Goal: Task Accomplishment & Management: Manage account settings

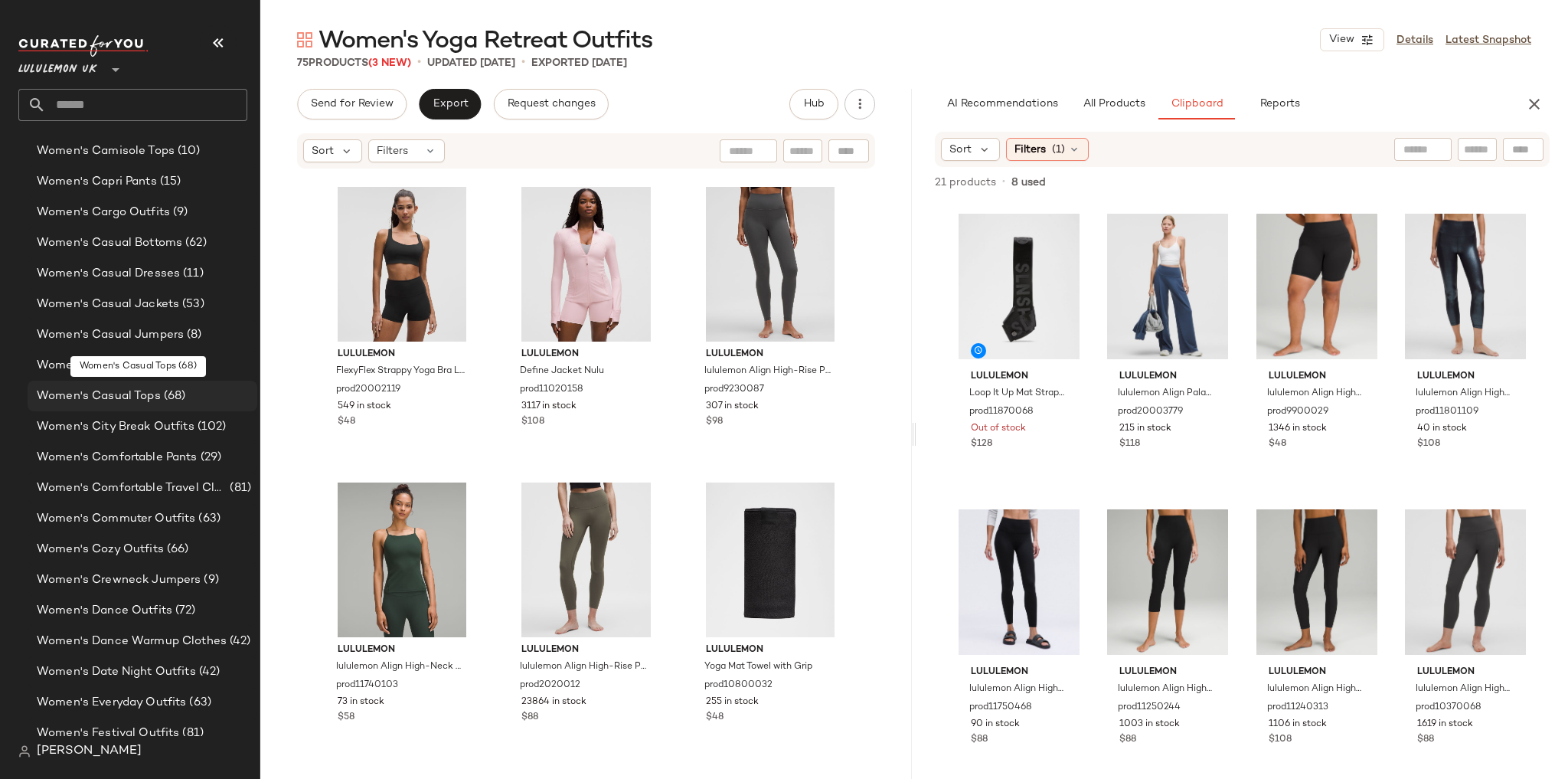
scroll to position [4052, 0]
click at [120, 579] on span "Women's Dance Warmup Clothes" at bounding box center [131, 580] width 189 height 17
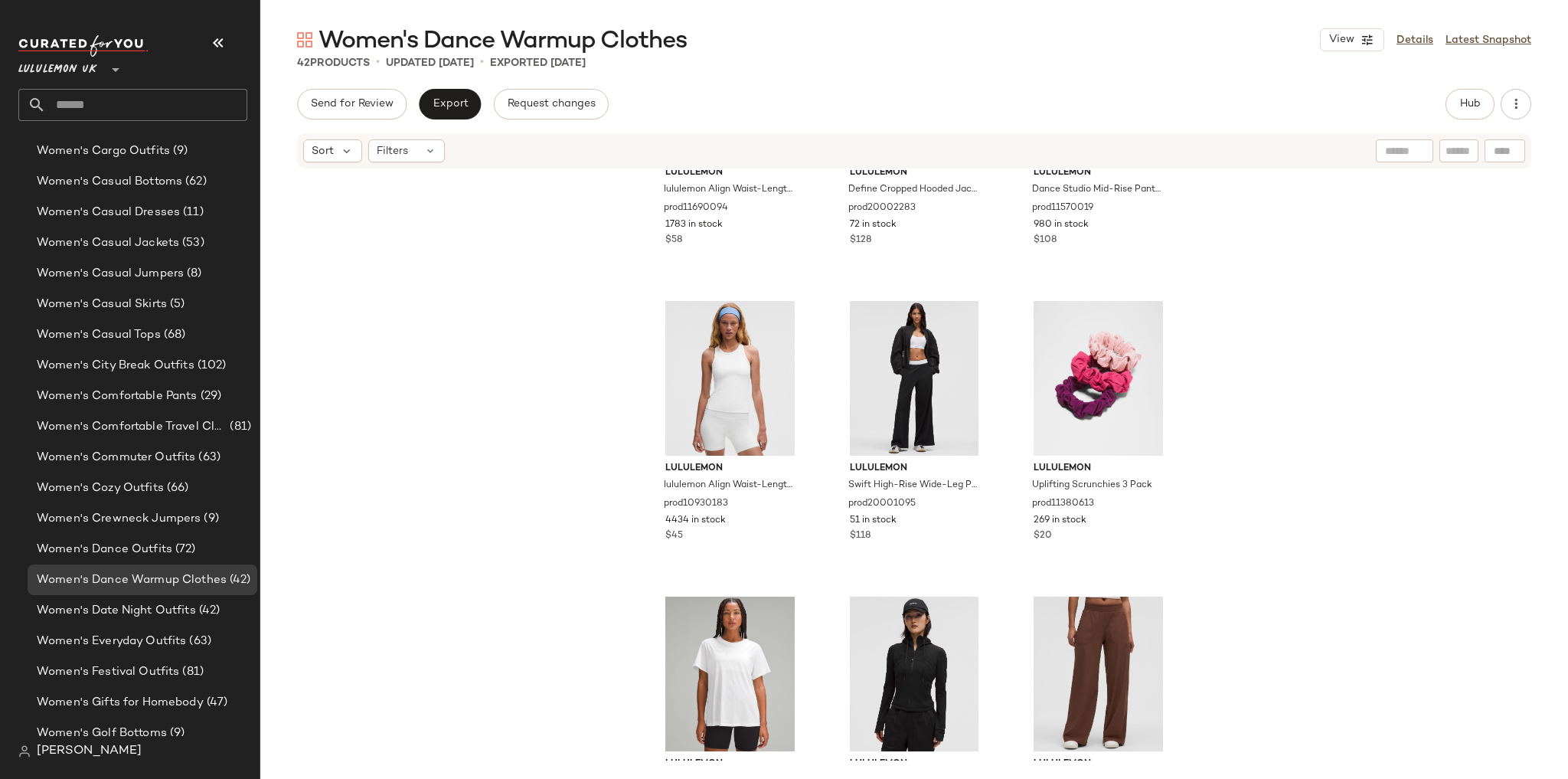
scroll to position [978, 0]
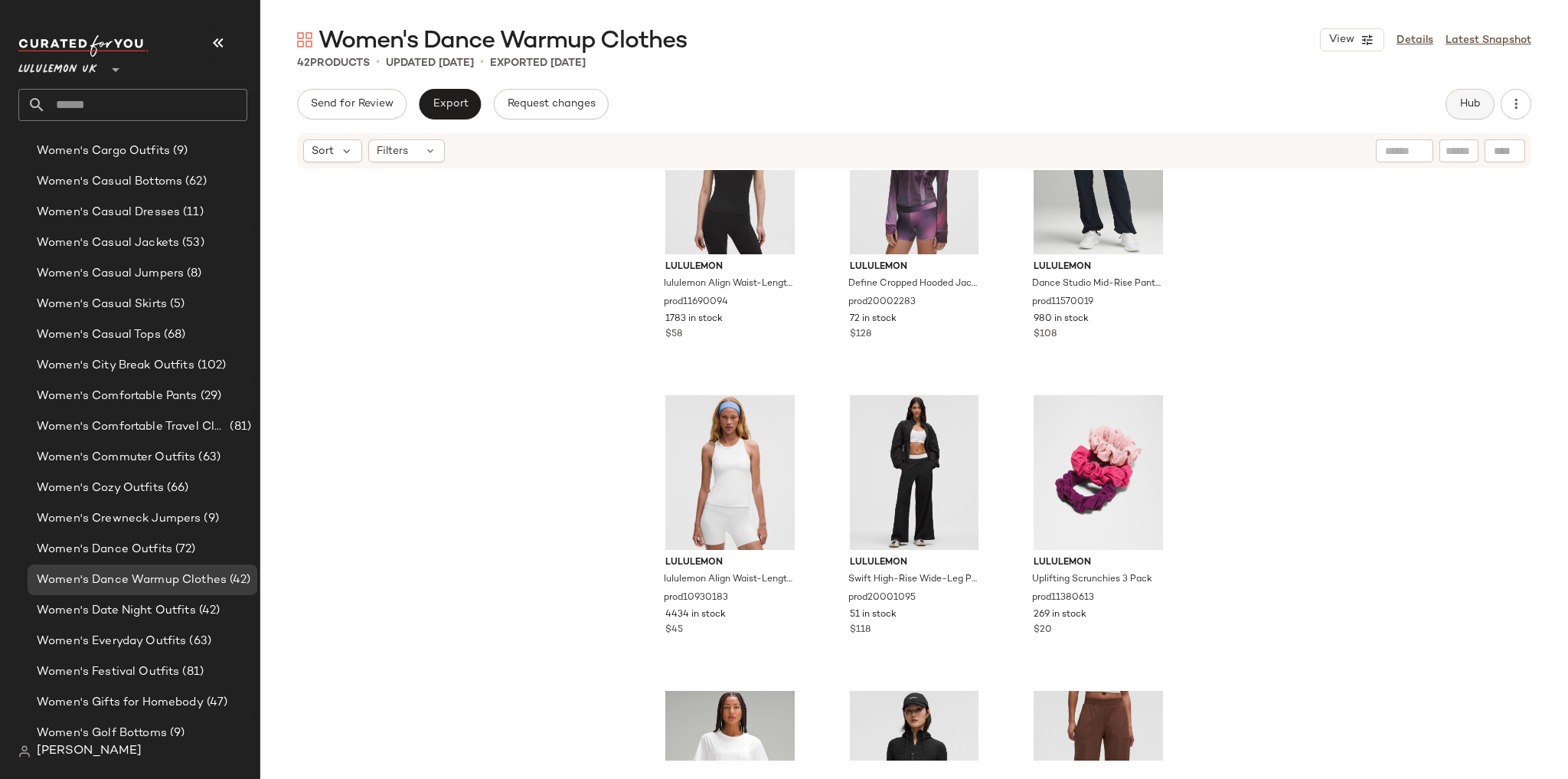
click at [1463, 97] on button "Hub" at bounding box center [1470, 103] width 49 height 30
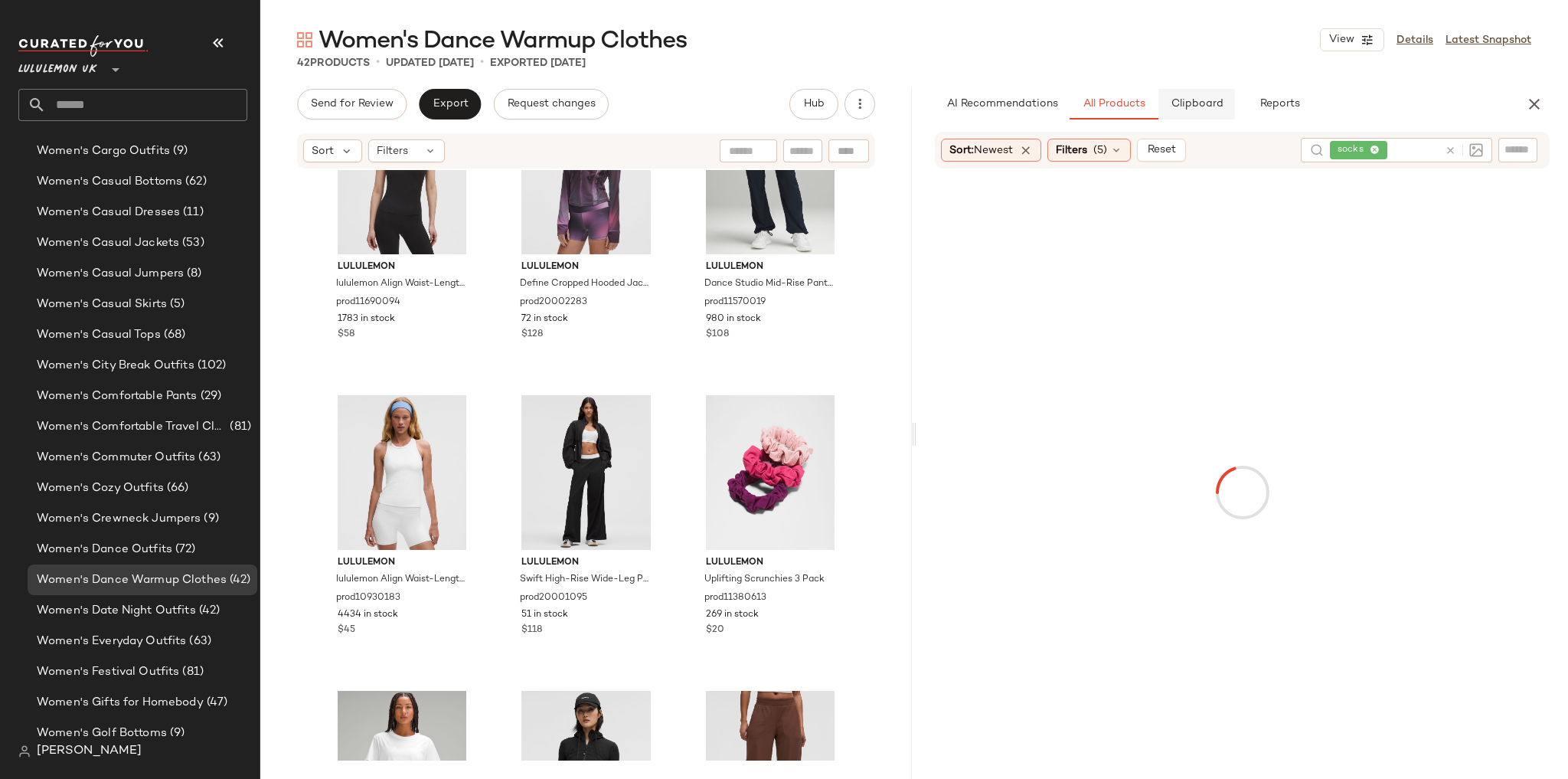
click at [1212, 95] on button "Clipboard" at bounding box center [1197, 103] width 76 height 30
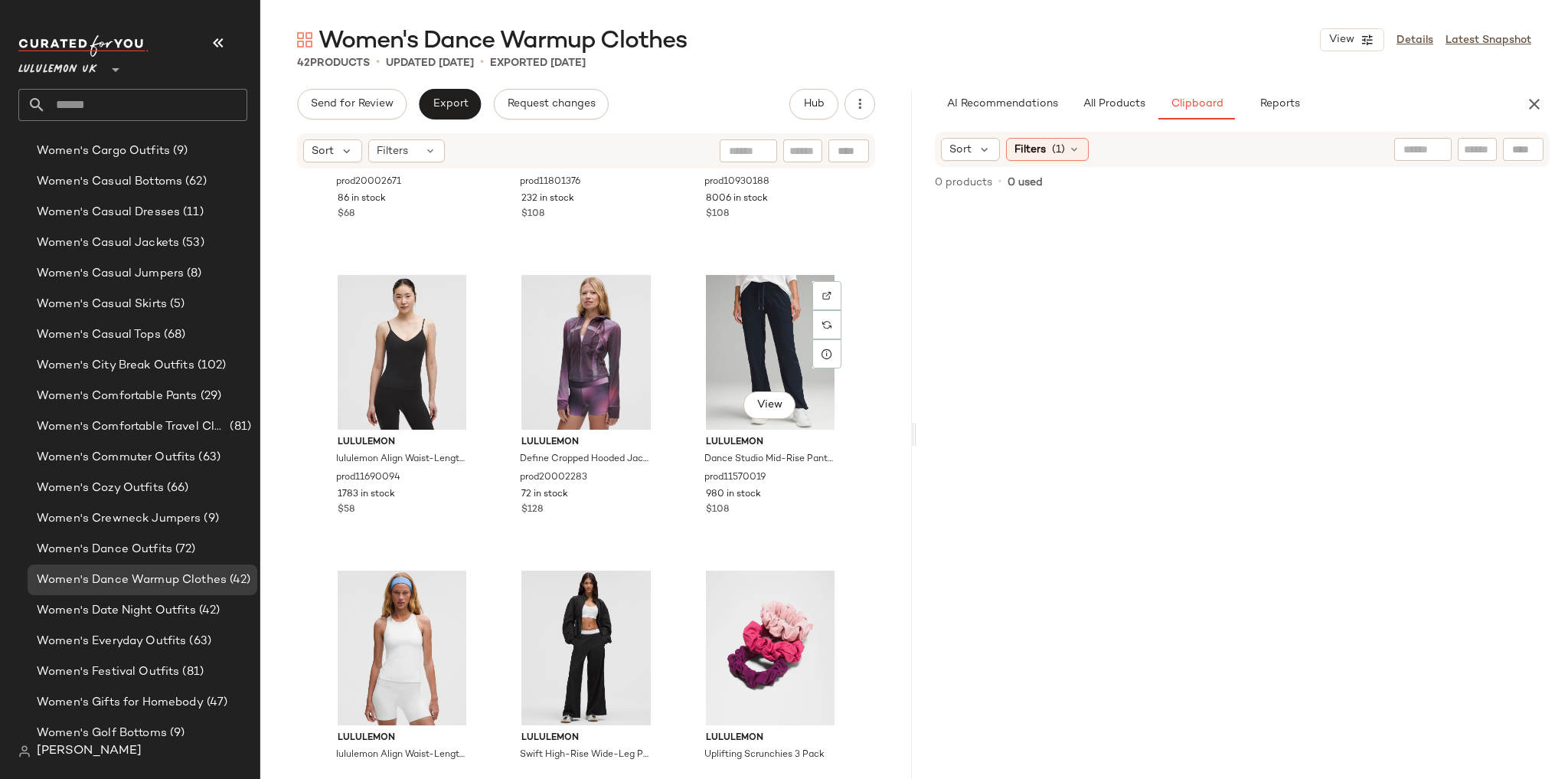
scroll to position [916, 0]
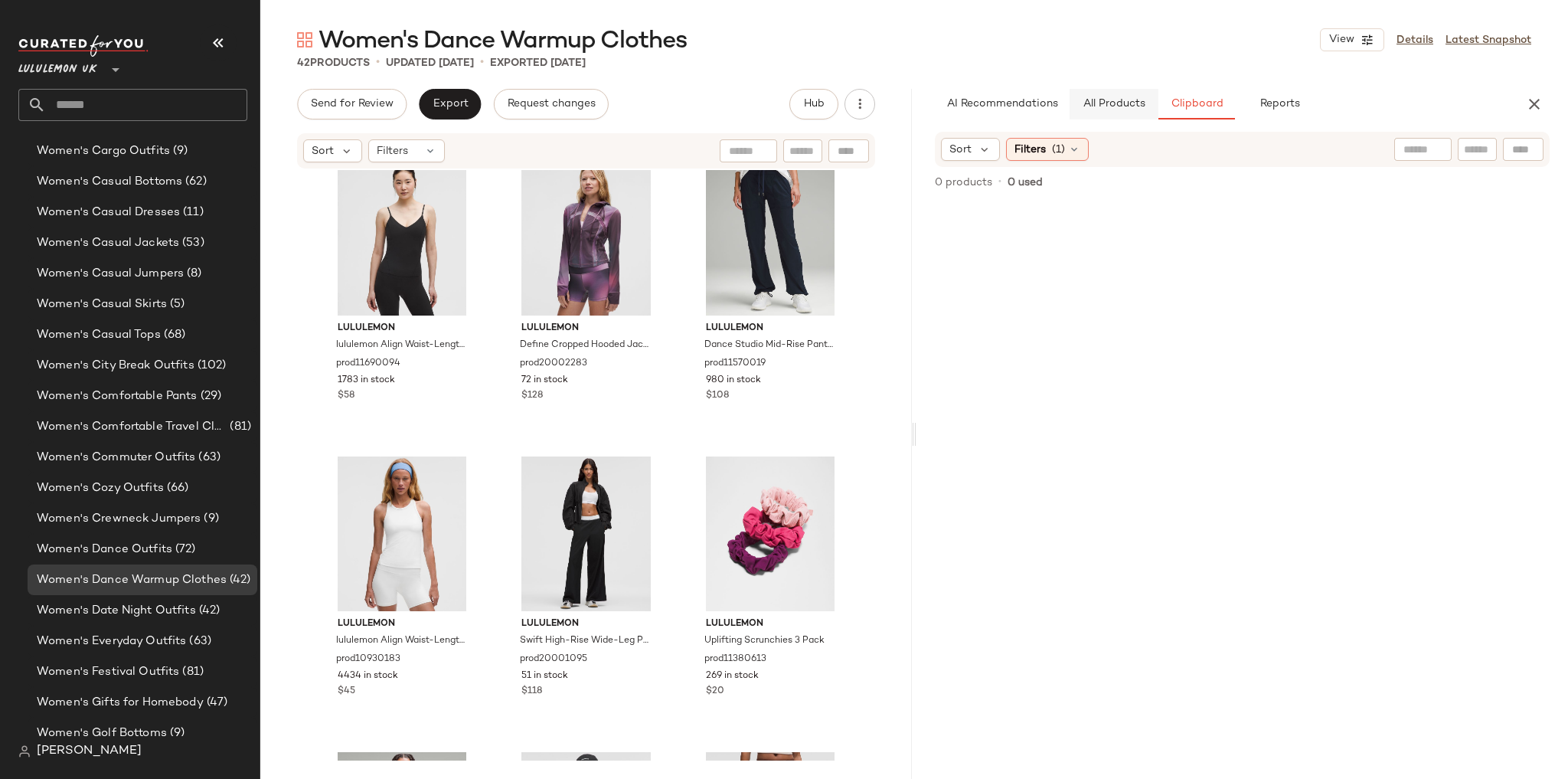
click at [1115, 110] on button "All Products" at bounding box center [1114, 103] width 89 height 30
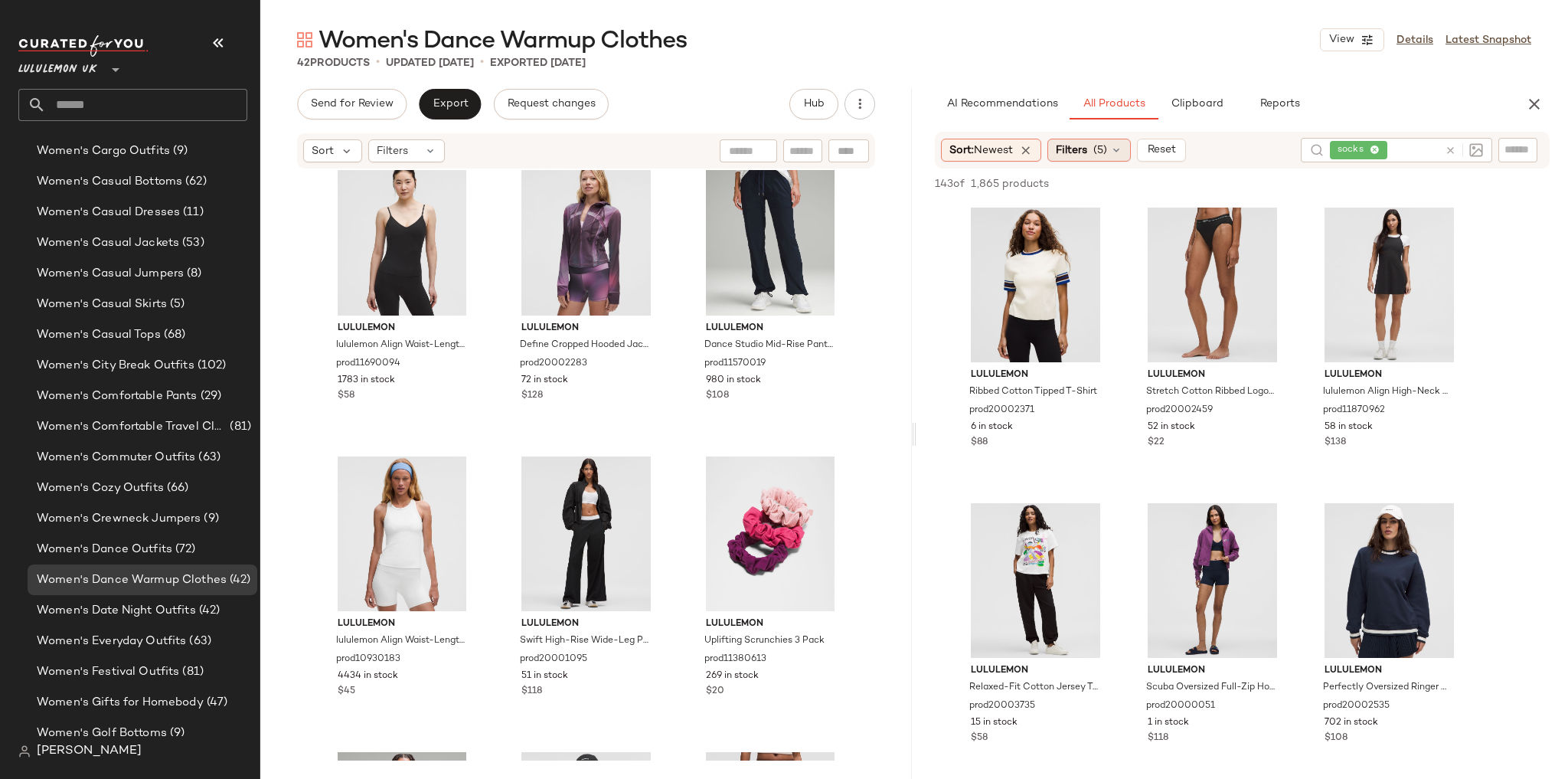
click at [1114, 153] on icon at bounding box center [1116, 150] width 12 height 12
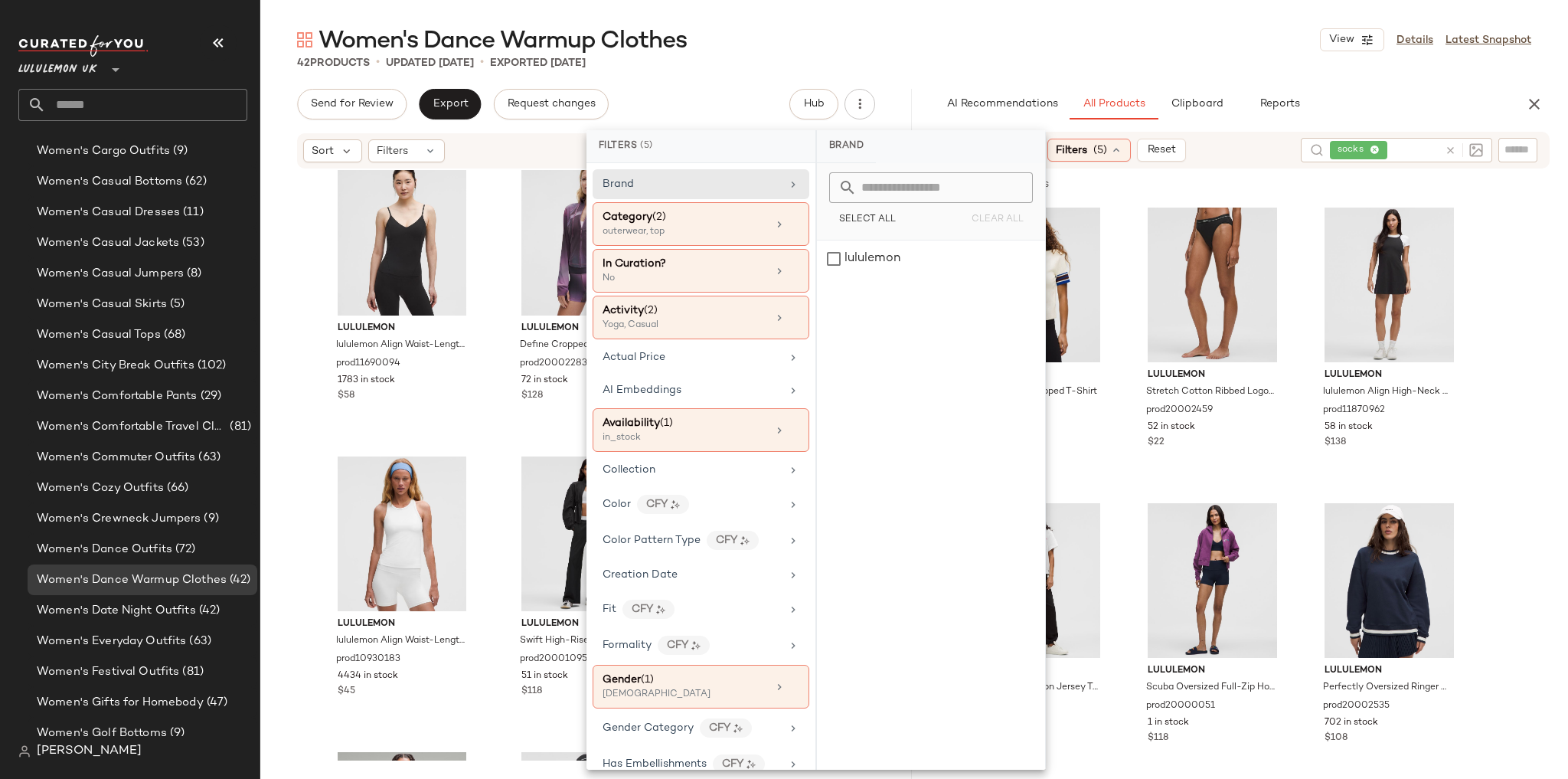
click at [1179, 58] on div "42 Products • updated [DATE] • Exported [DATE]" at bounding box center [914, 63] width 1308 height 16
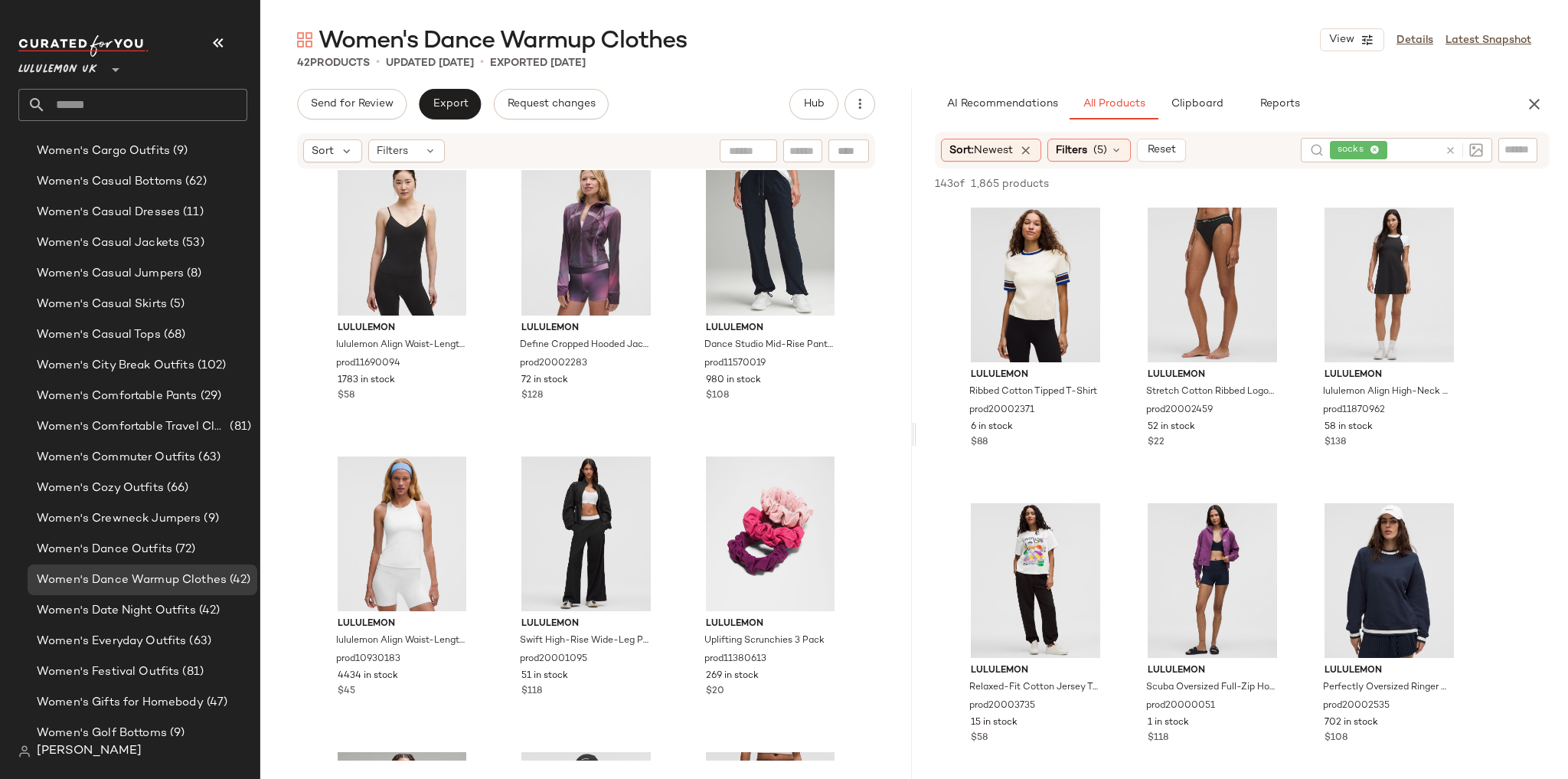
click at [1453, 148] on icon at bounding box center [1450, 150] width 11 height 11
click at [1432, 104] on div "AI Recommendations All Products Clipboard Reports" at bounding box center [1218, 103] width 566 height 30
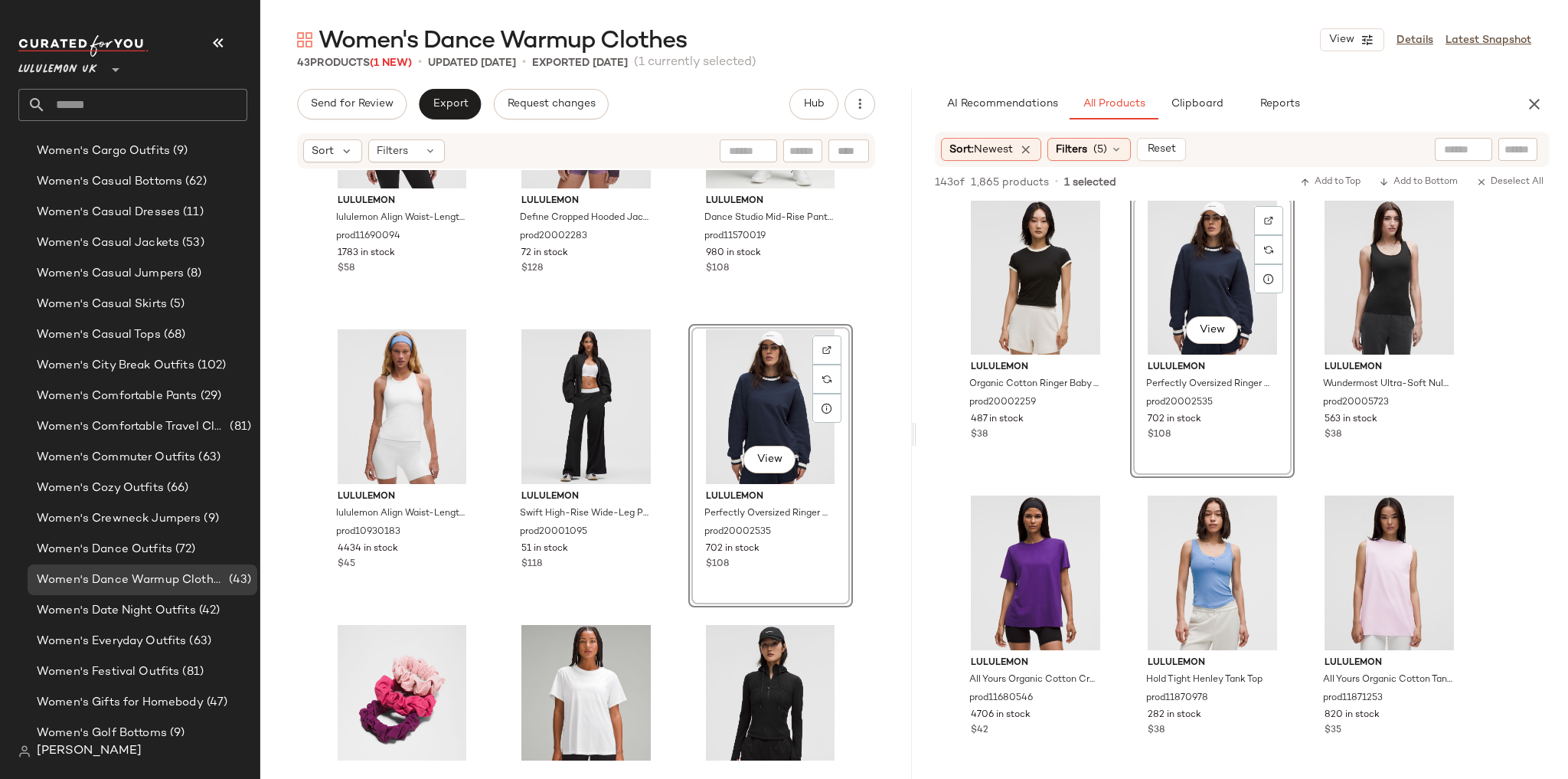
scroll to position [1162, 0]
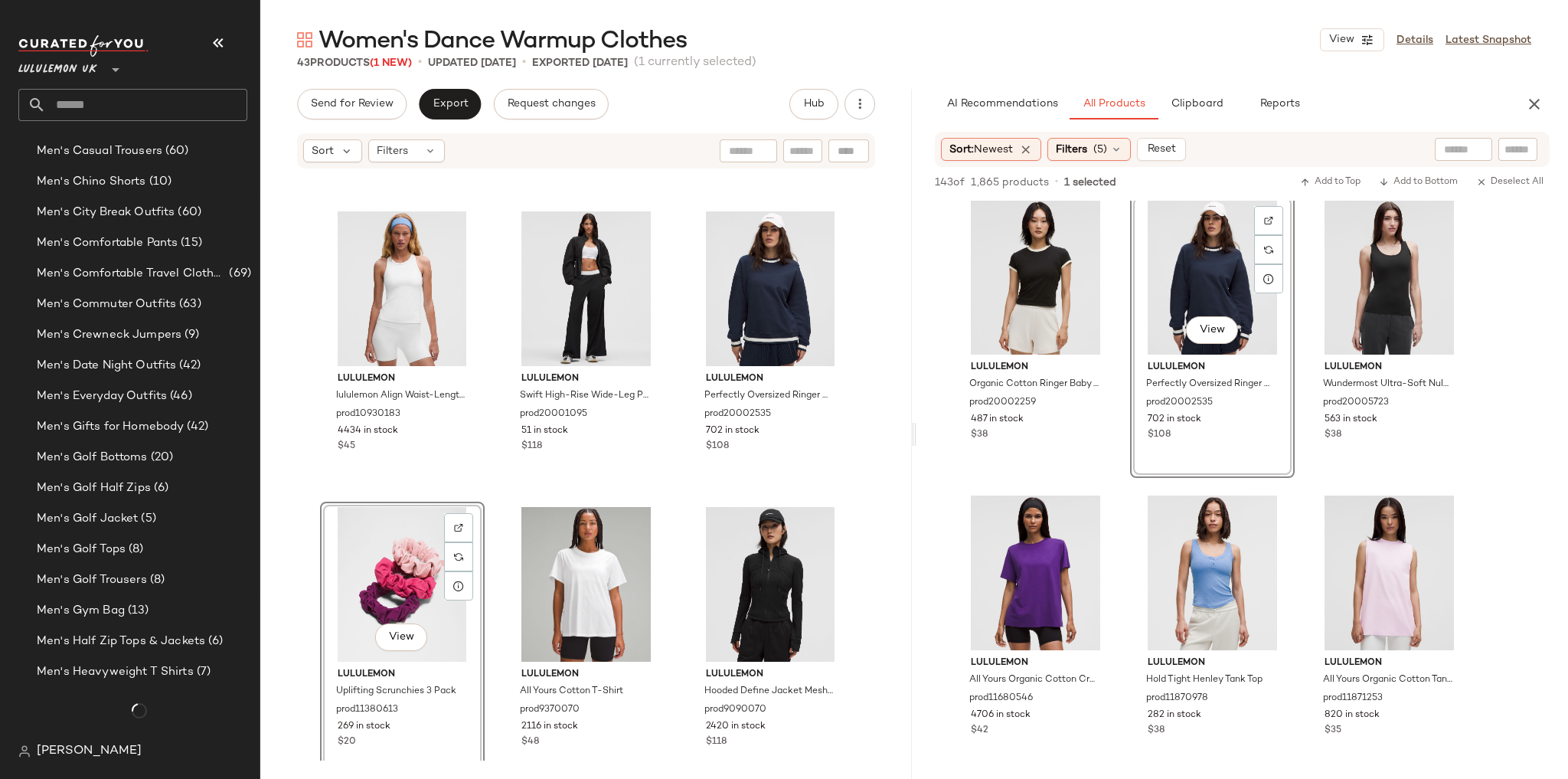
scroll to position [1145, 0]
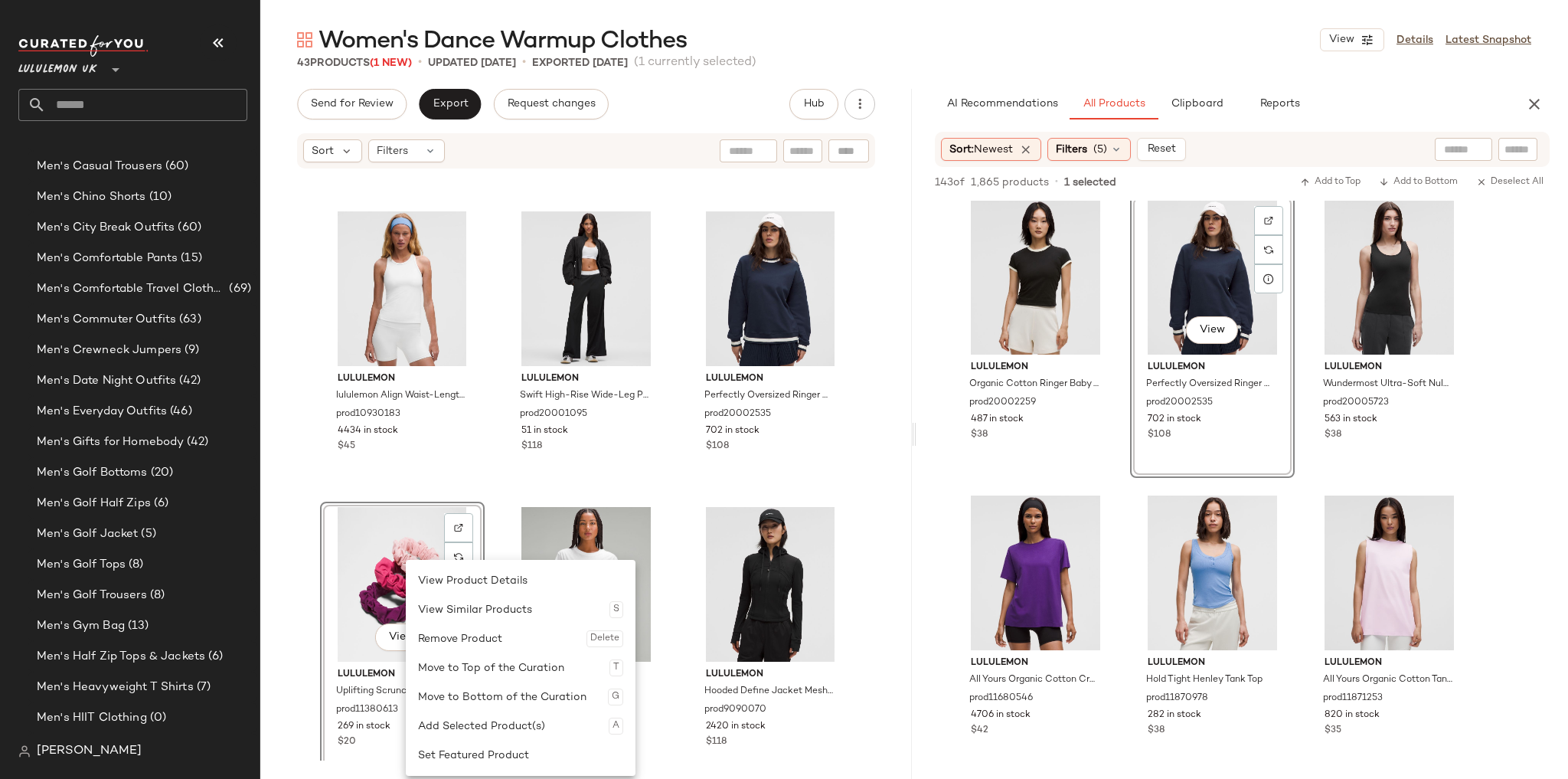
click at [456, 634] on div "Remove Product Delete" at bounding box center [521, 638] width 205 height 29
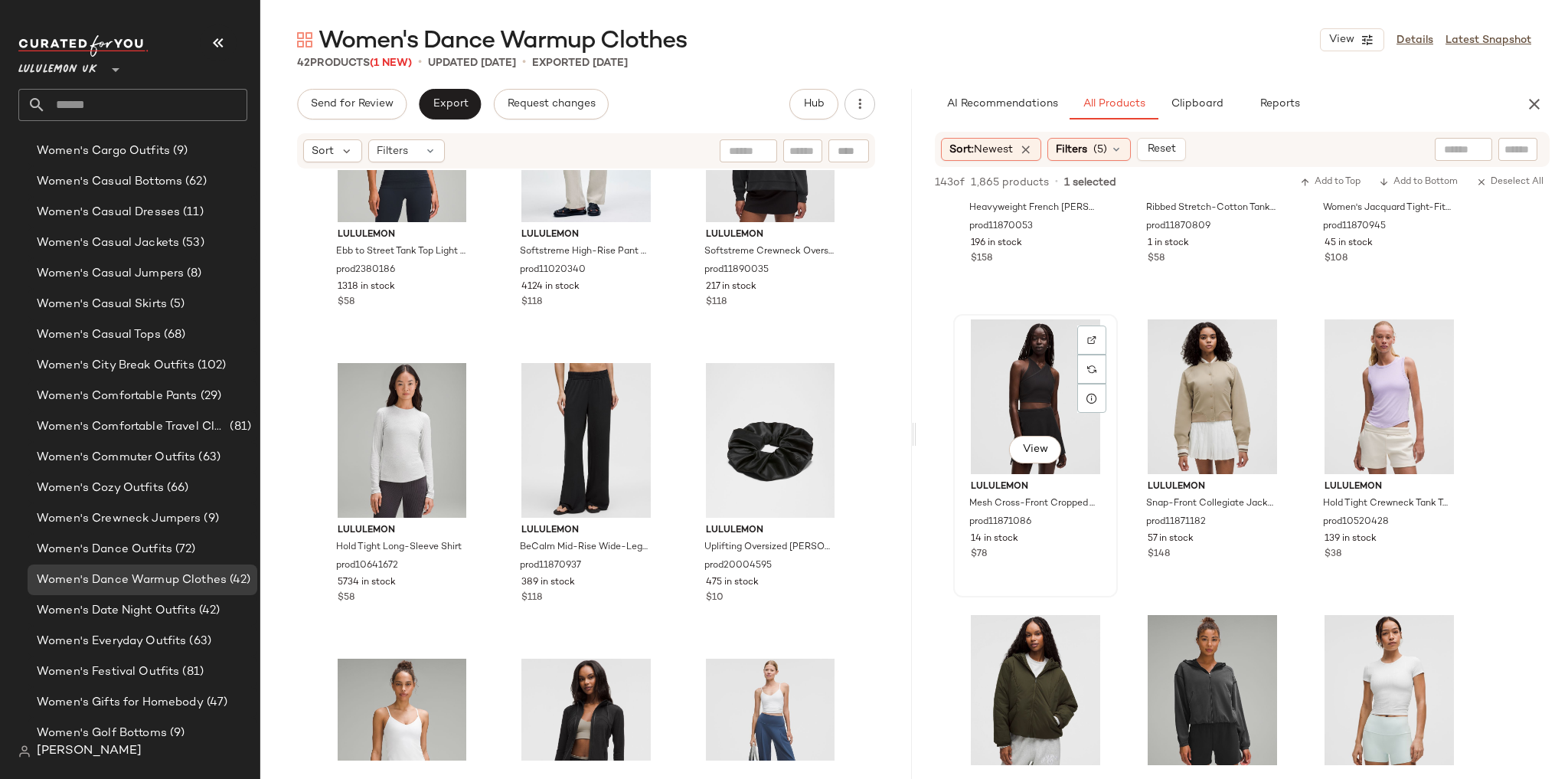
scroll to position [5391, 0]
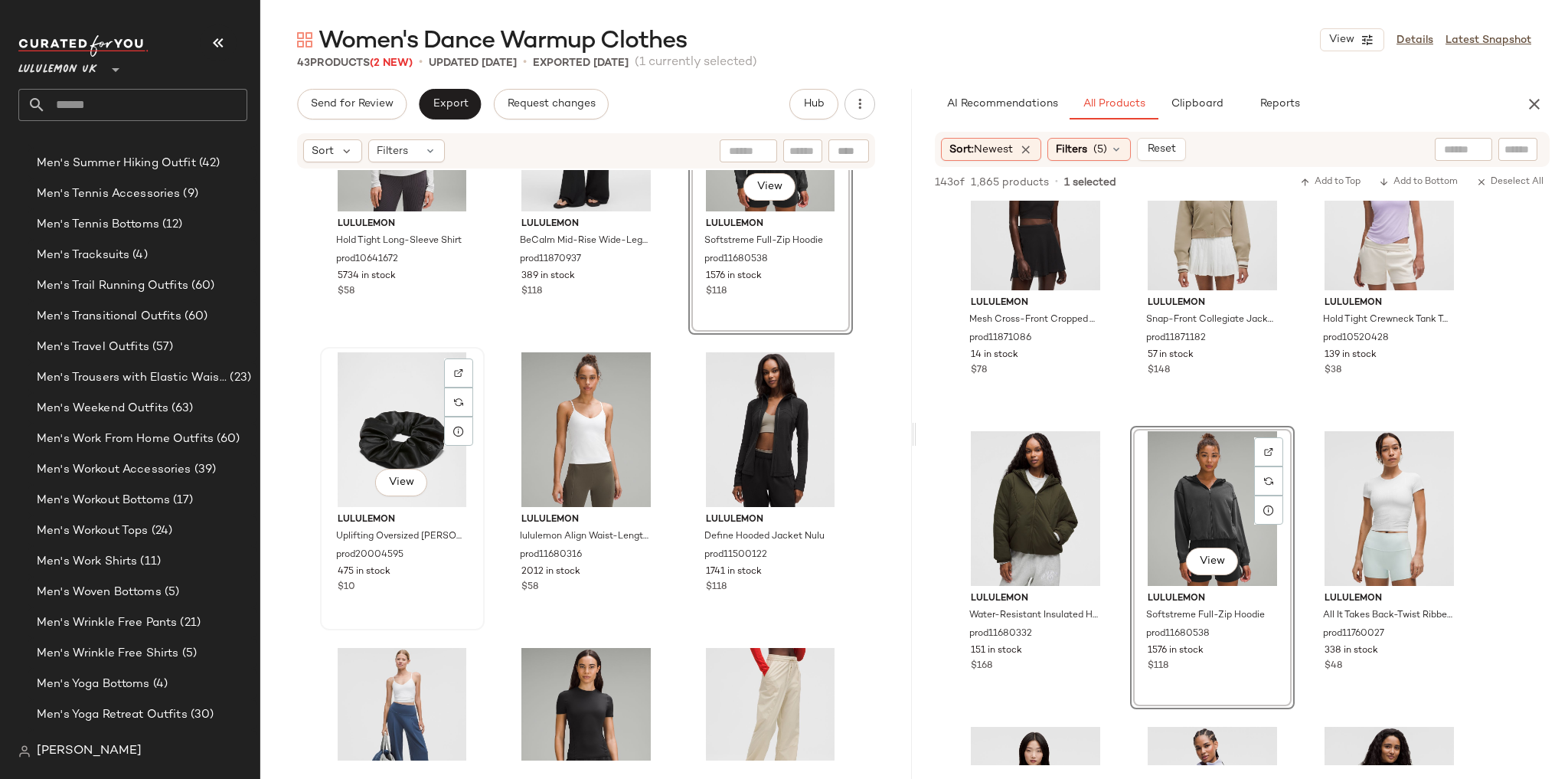
scroll to position [4052, 0]
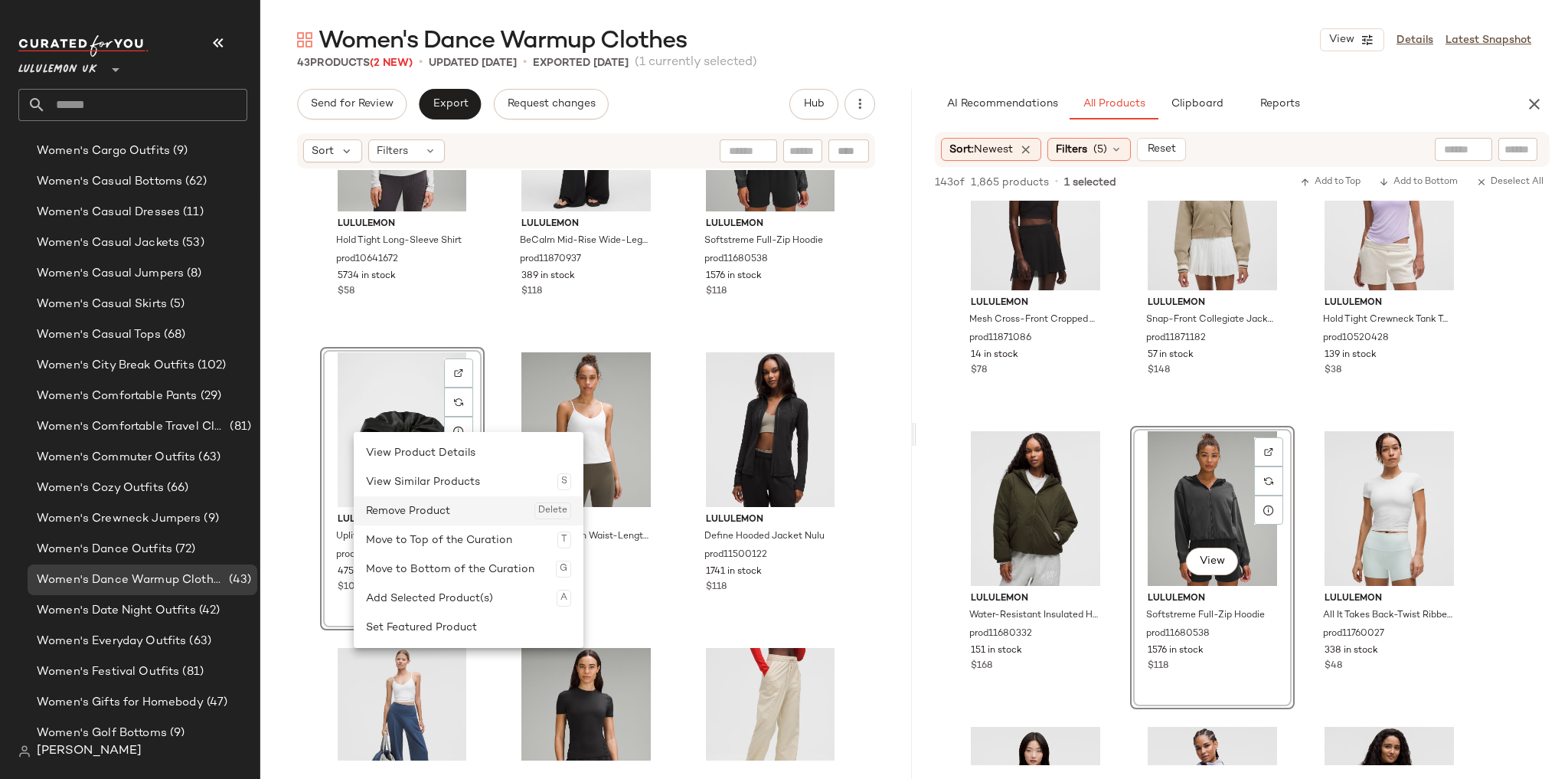
click at [409, 514] on div "Remove Product Delete" at bounding box center [468, 510] width 205 height 29
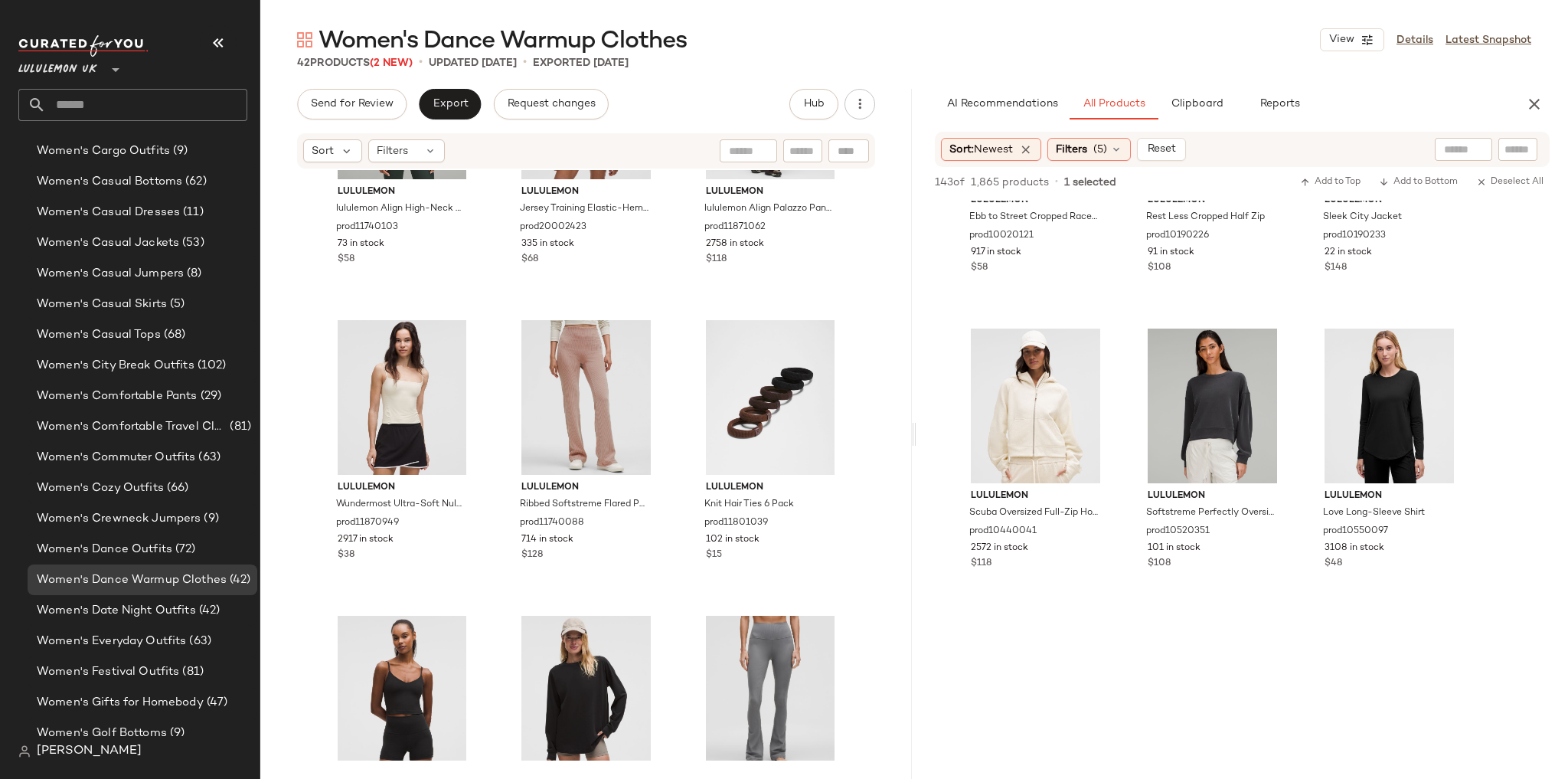
scroll to position [6678, 0]
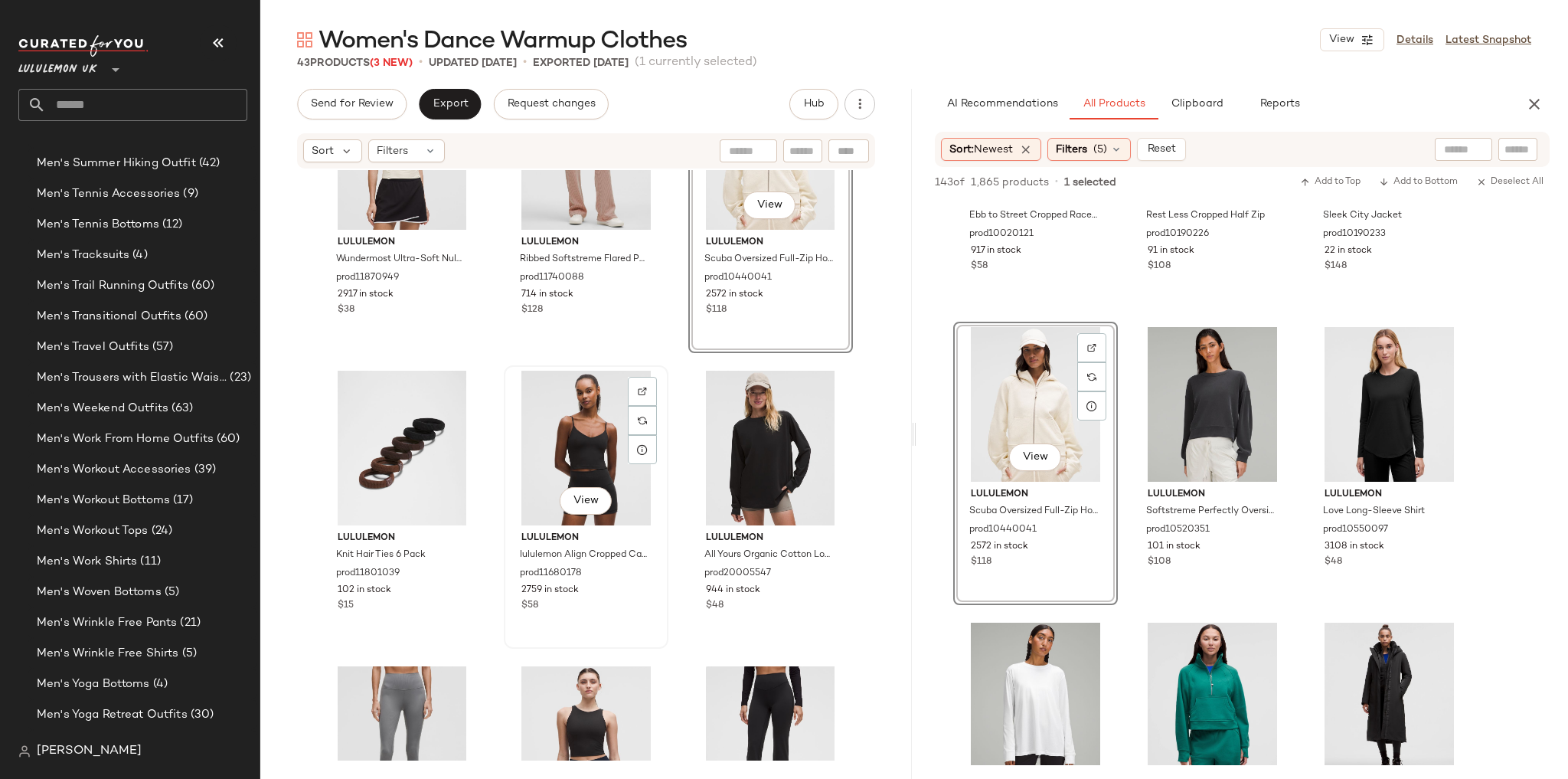
scroll to position [4052, 0]
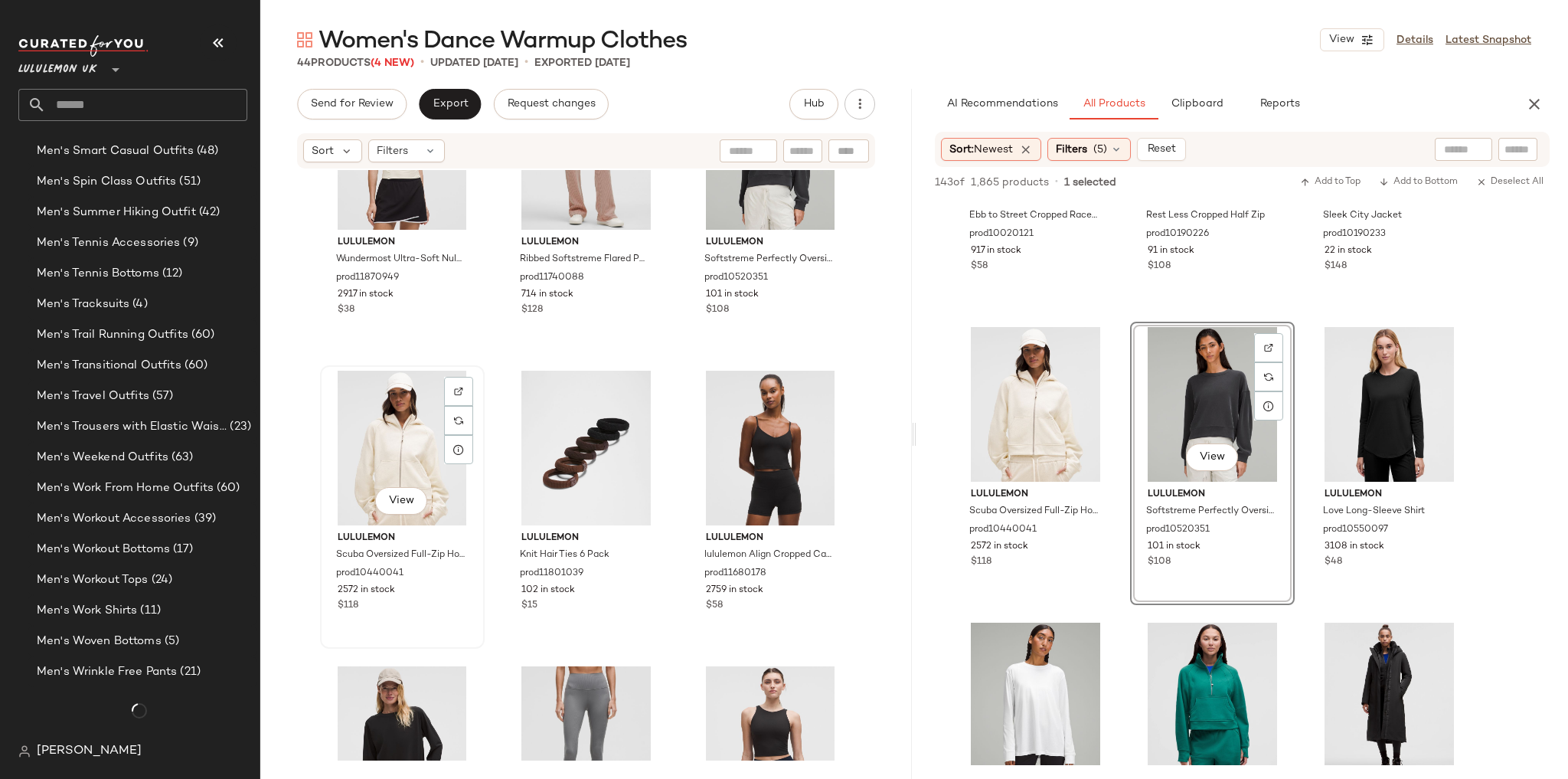
scroll to position [4052, 0]
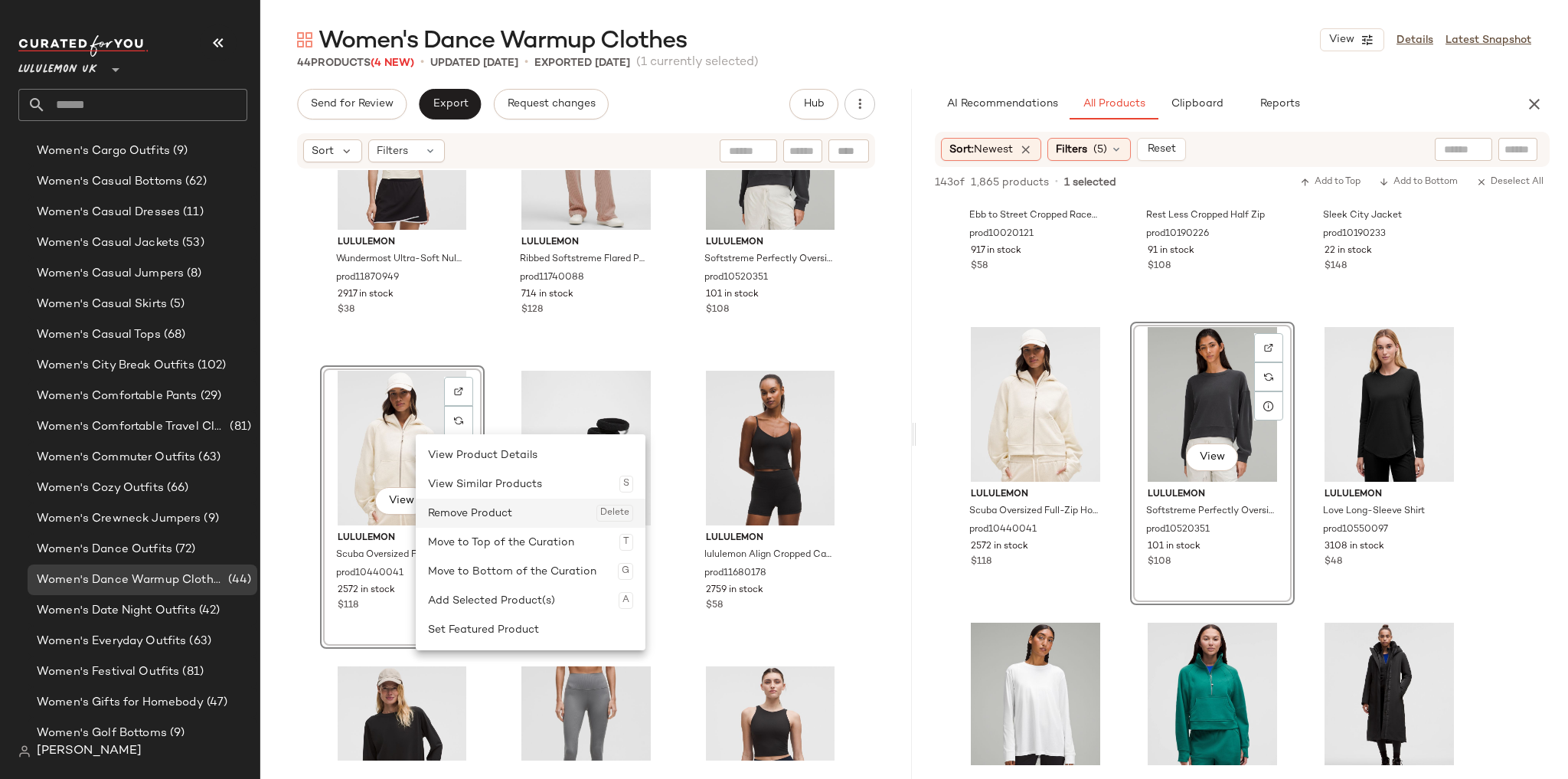
click at [468, 516] on div "Remove Product Delete" at bounding box center [530, 512] width 205 height 29
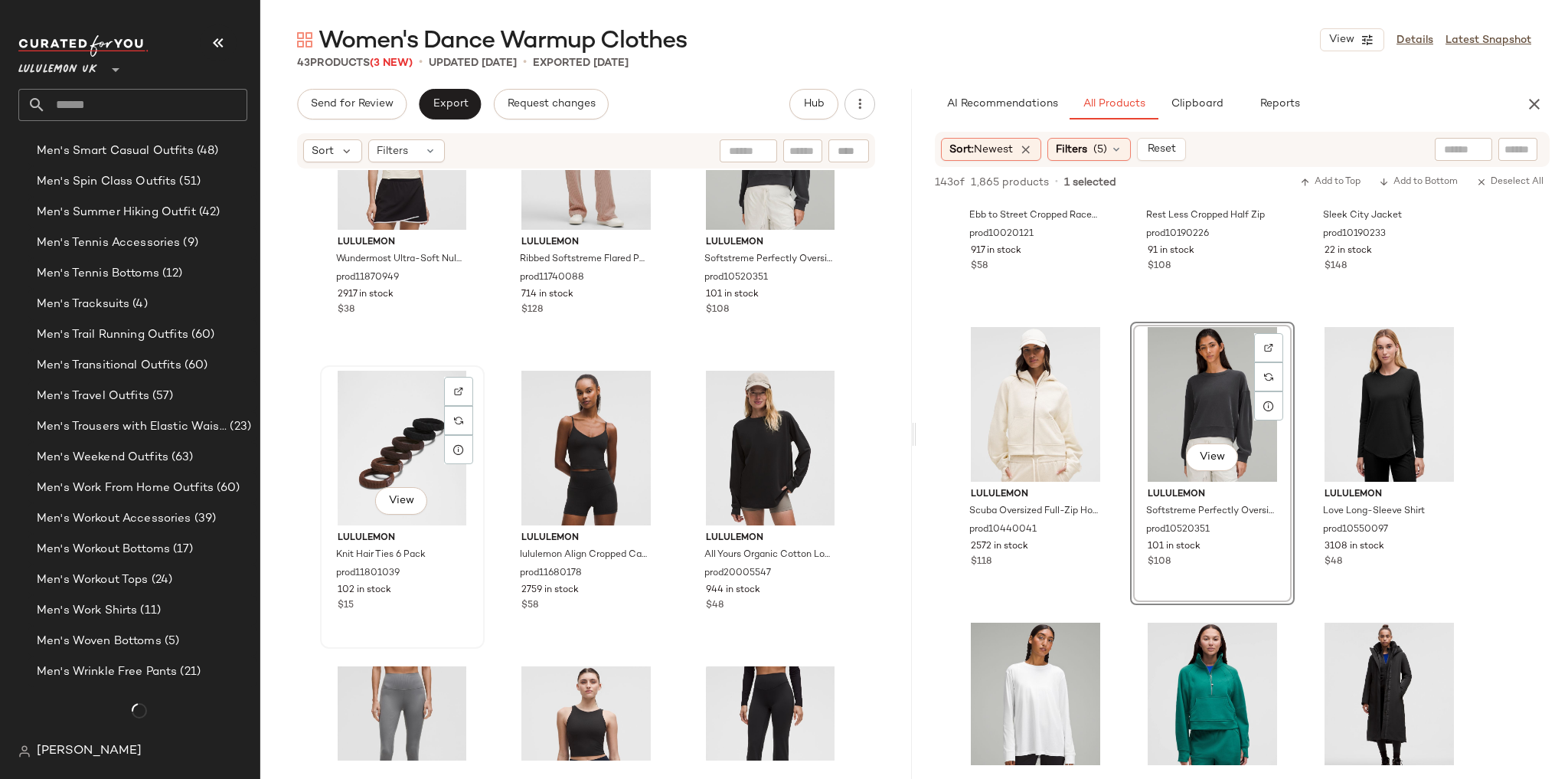
scroll to position [4052, 0]
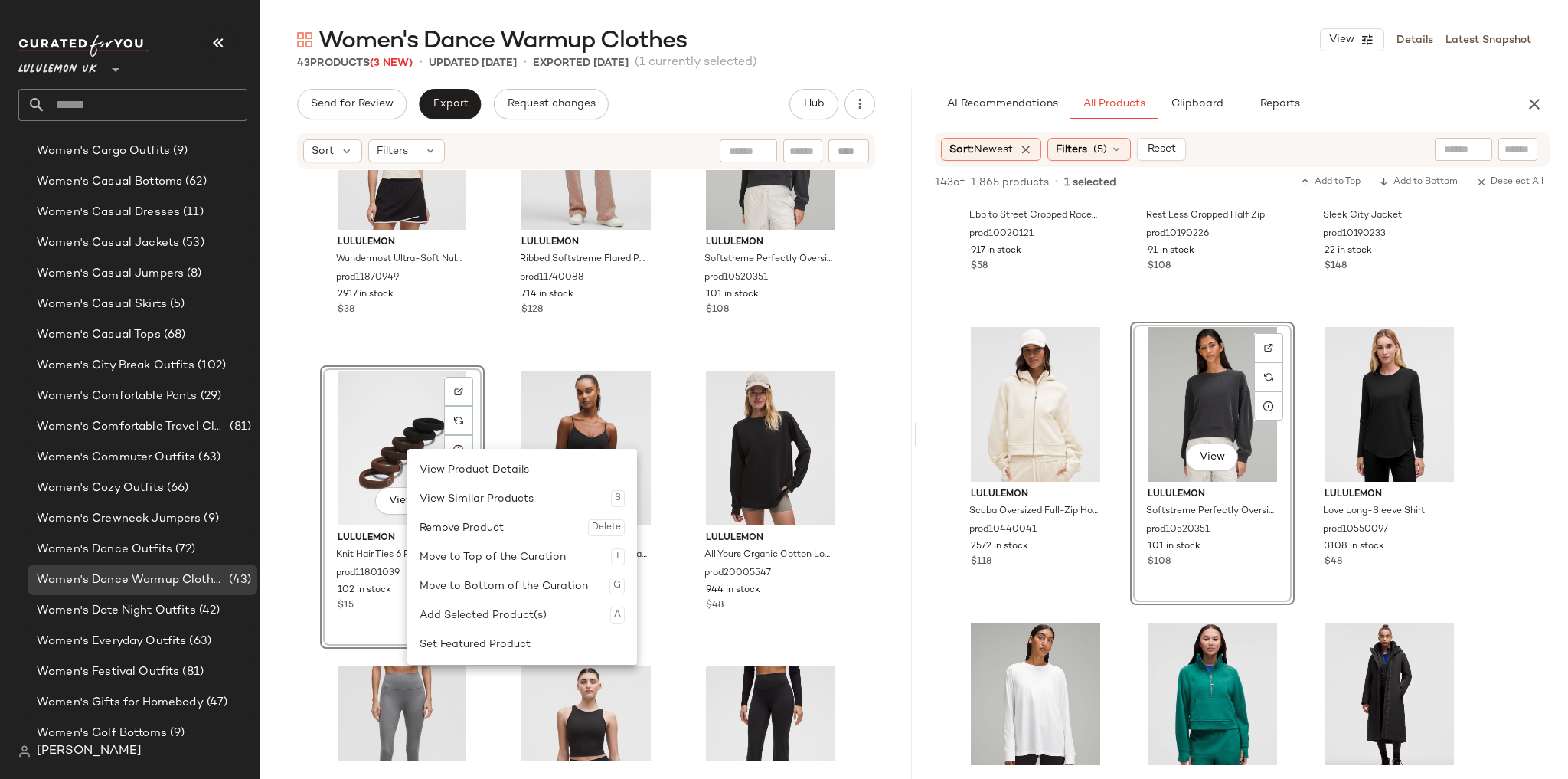
click at [440, 519] on div "Remove Product Delete" at bounding box center [522, 527] width 205 height 29
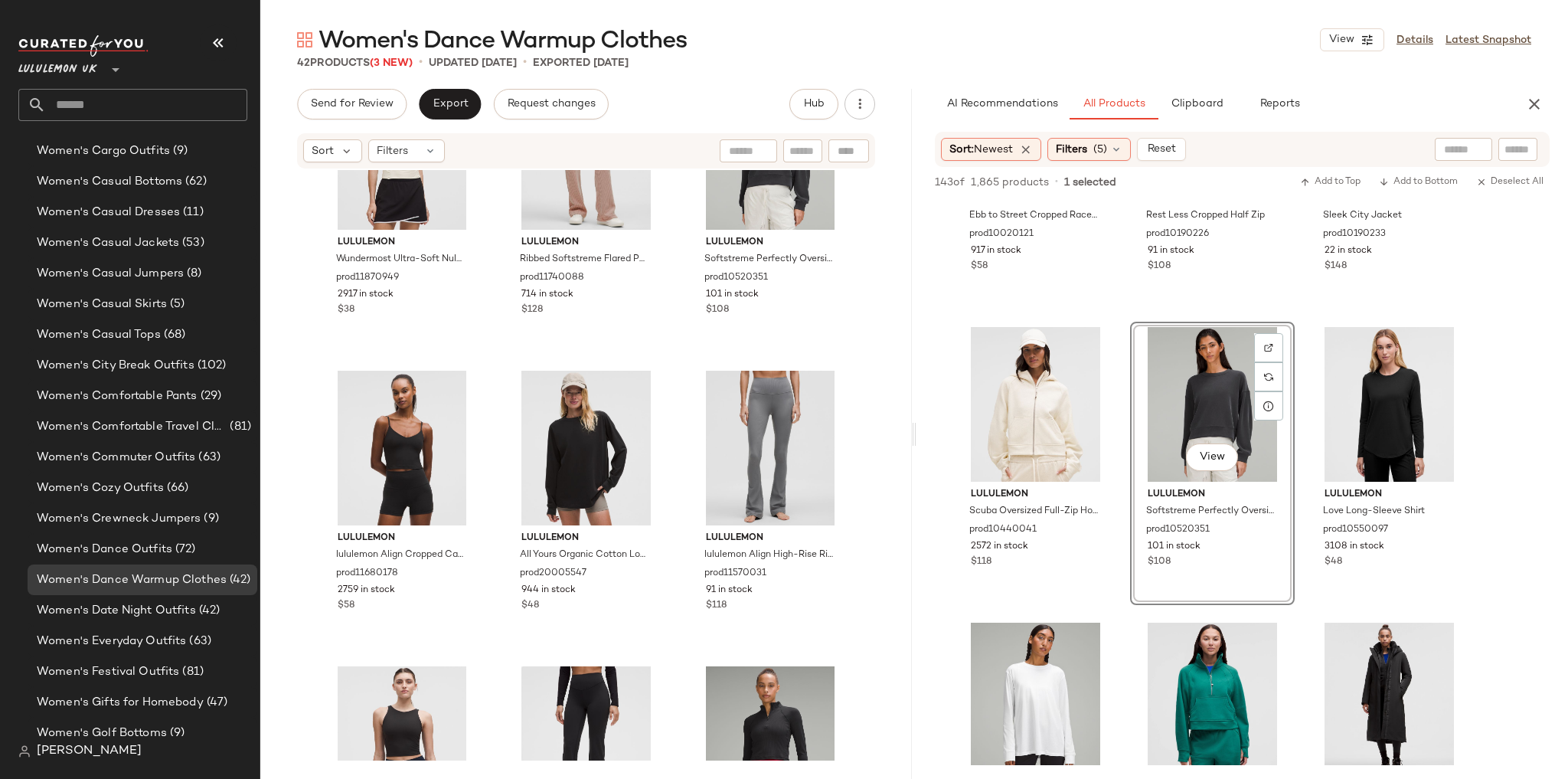
click at [680, 370] on div "lululemon Wundermost Ultra-Soft Nulu Spaghetti-Strap Adjustable Cami prod118709…" at bounding box center [586, 465] width 652 height 590
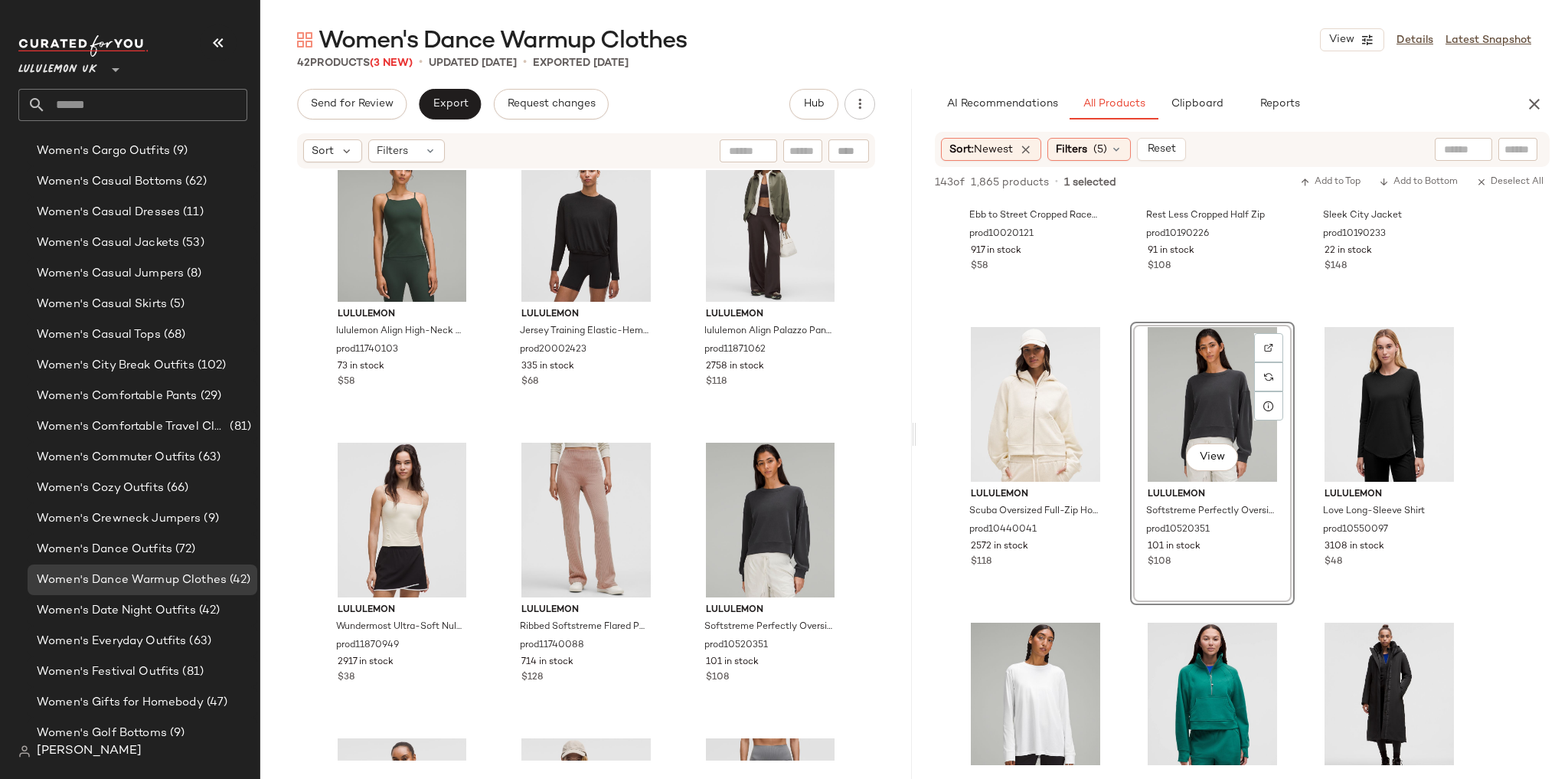
drag, startPoint x: 902, startPoint y: 638, endPoint x: 904, endPoint y: 627, distance: 11.2
click at [904, 627] on div "lululemon lululemon Align High-Neck Cami Tank Top Light Support, A/B Cup prod11…" at bounding box center [586, 465] width 652 height 590
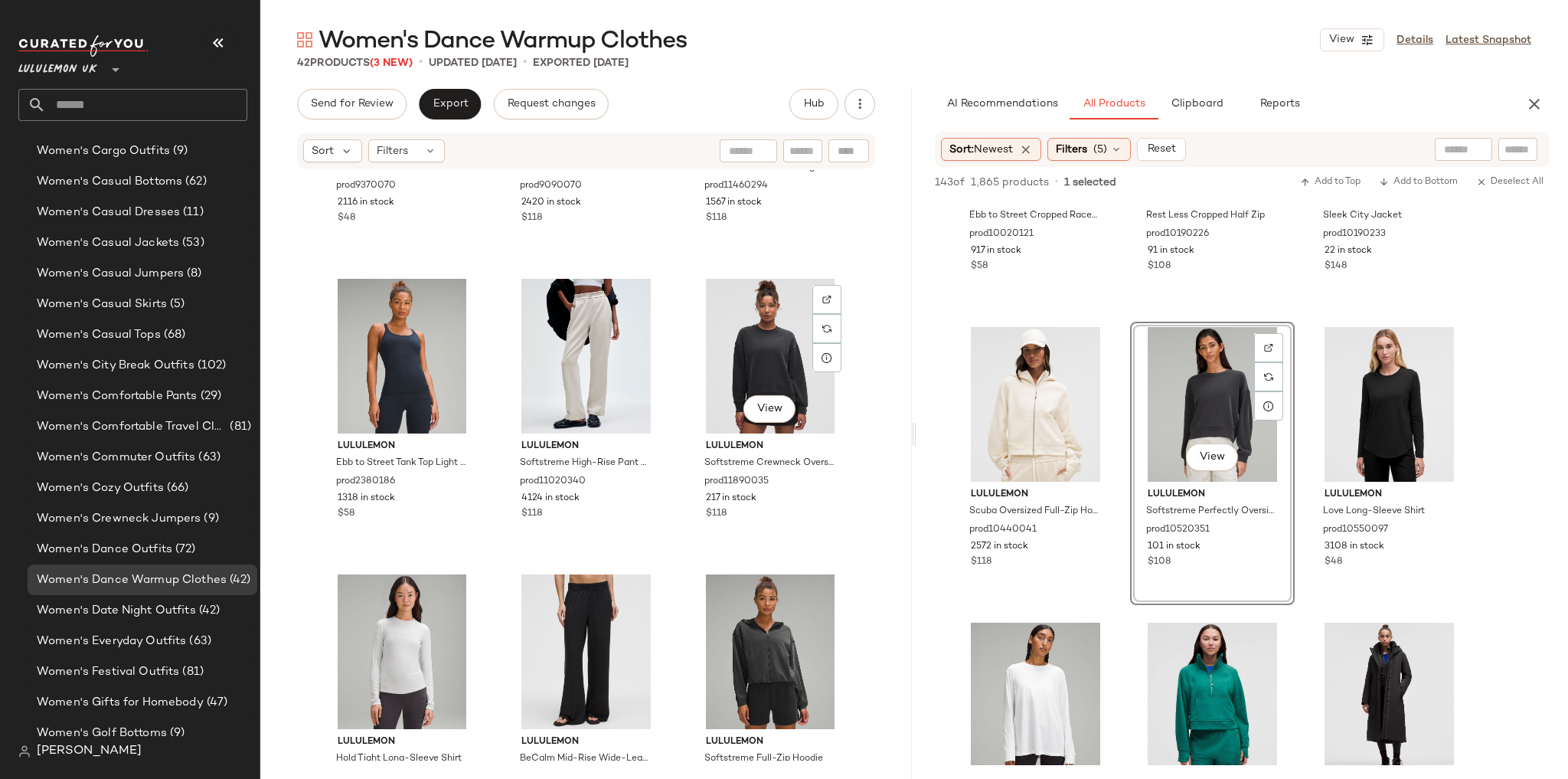
scroll to position [1912, 0]
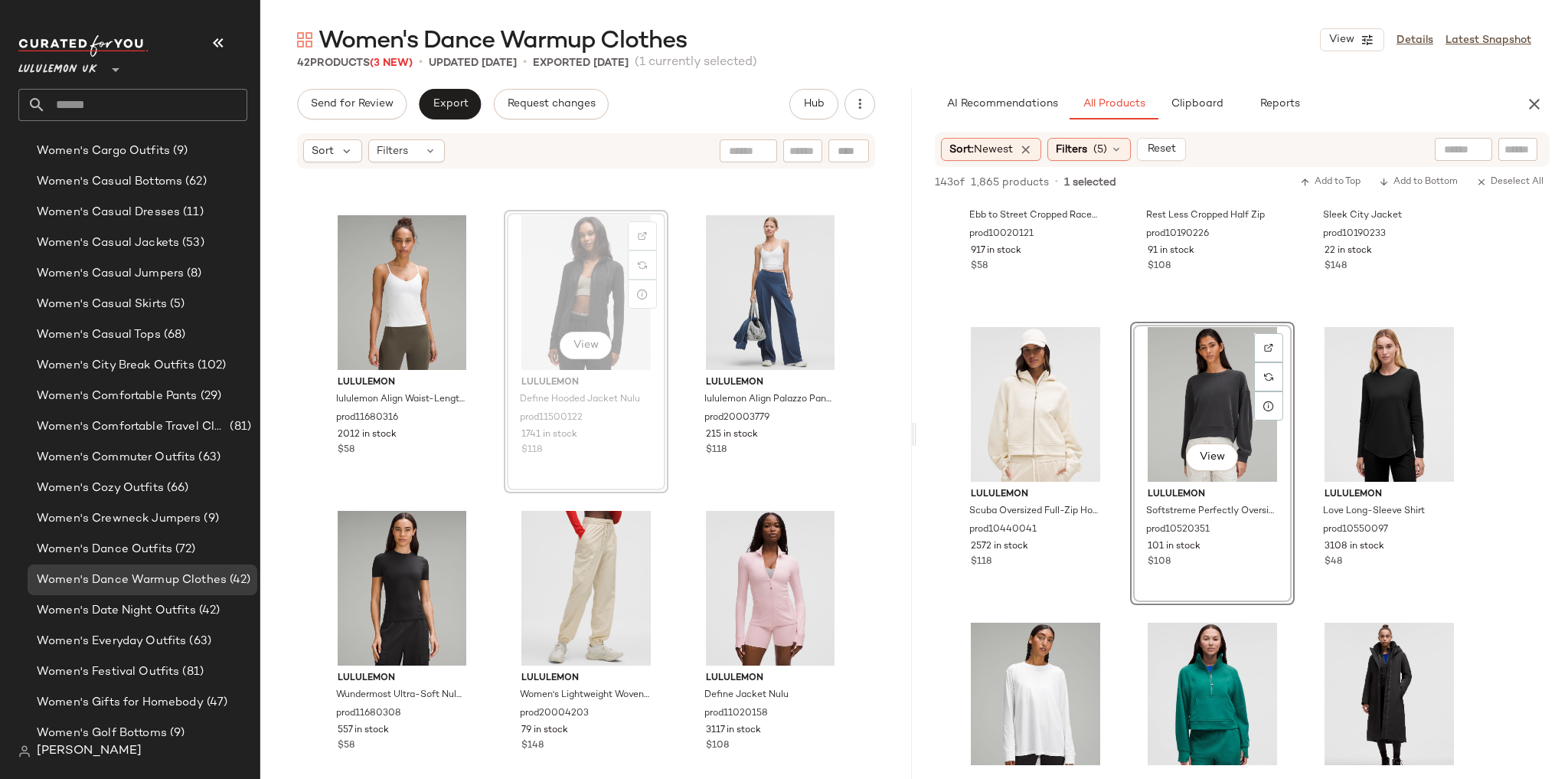
scroll to position [2340, 0]
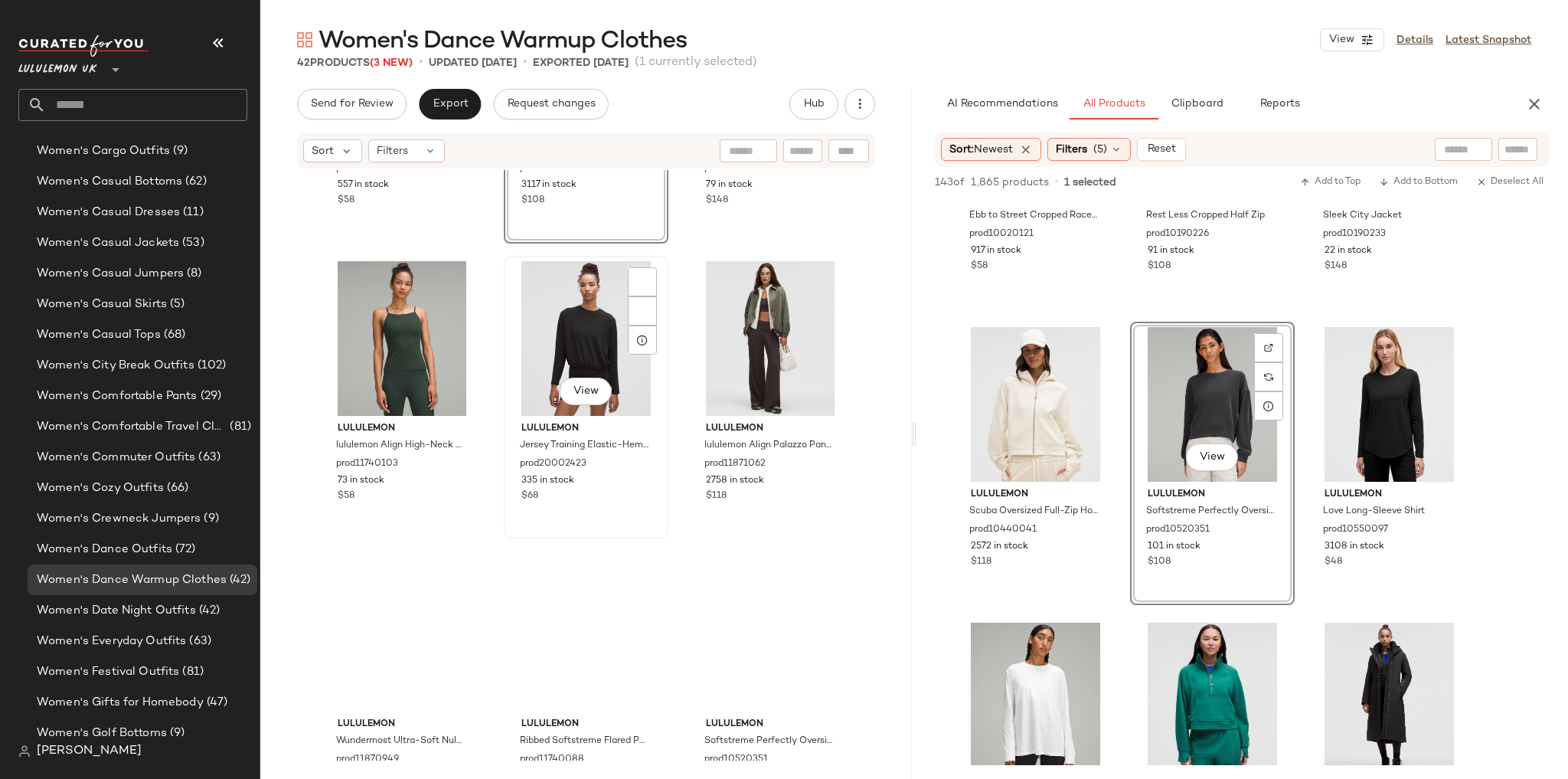
scroll to position [2891, 0]
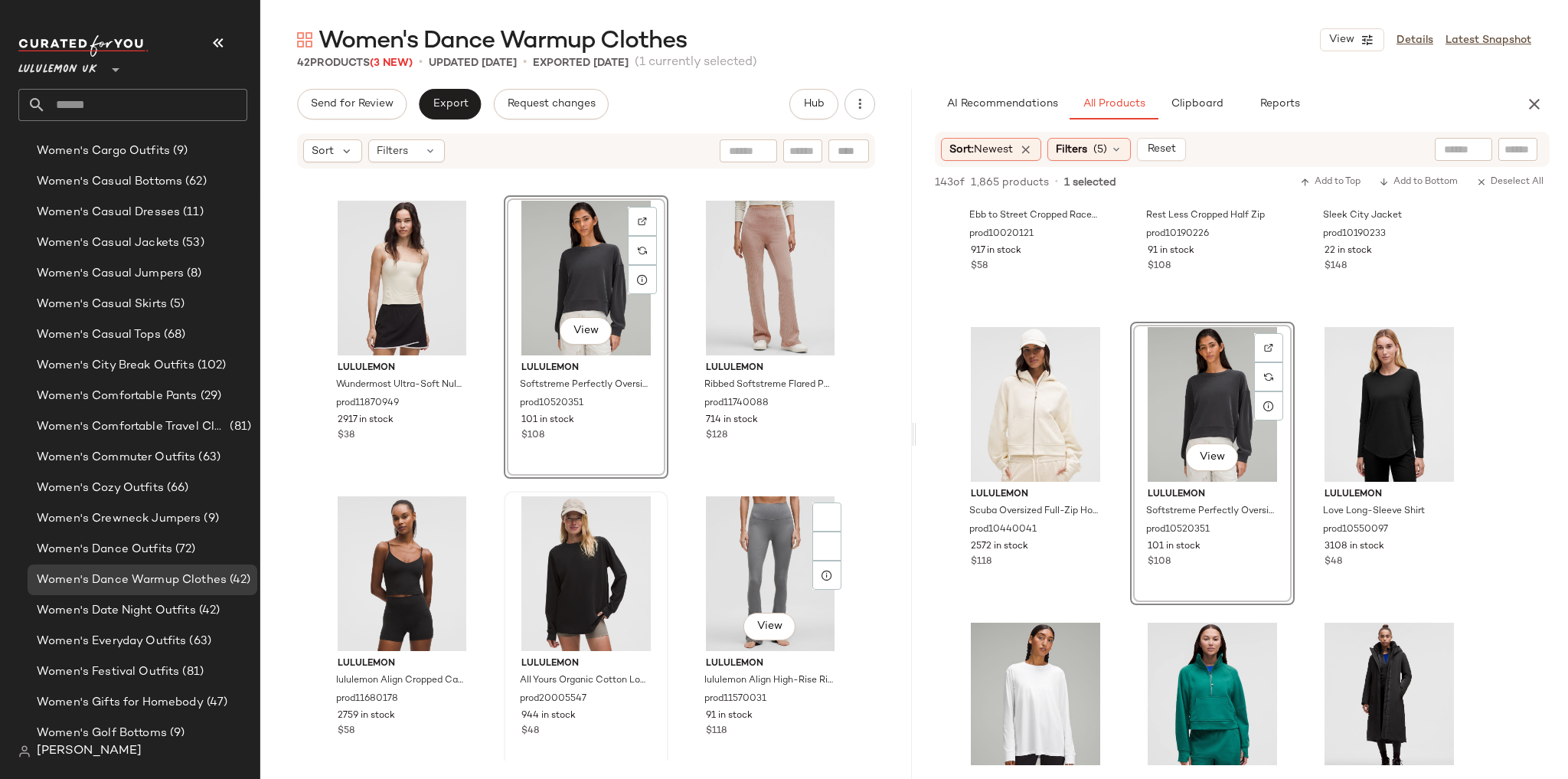
scroll to position [3320, 0]
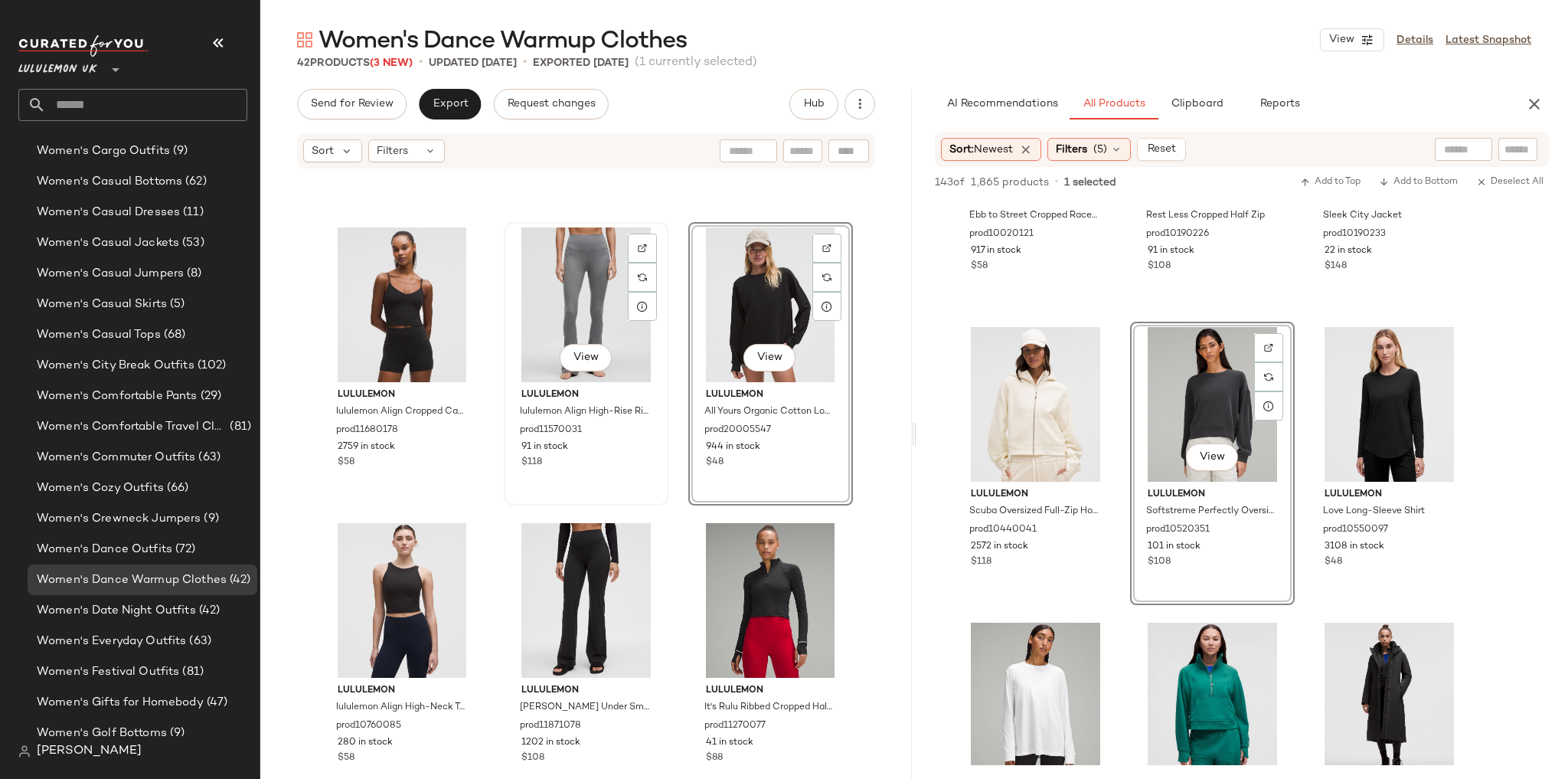
scroll to position [3551, 0]
